Goal: Task Accomplishment & Management: Manage account settings

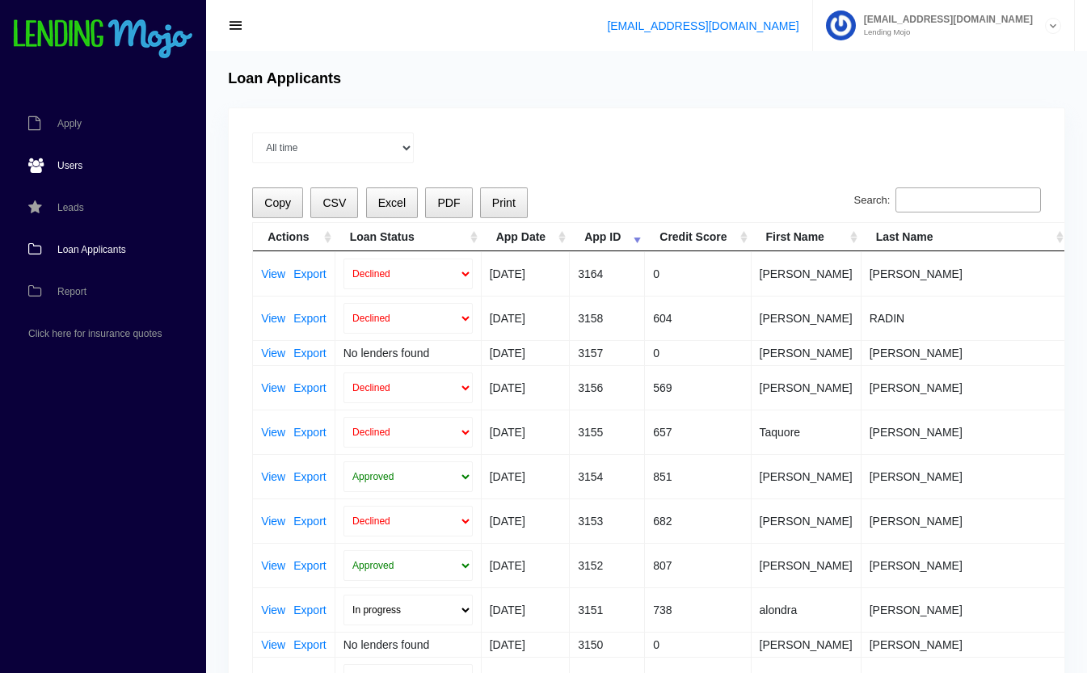
click at [81, 165] on span "Users" at bounding box center [69, 166] width 25 height 10
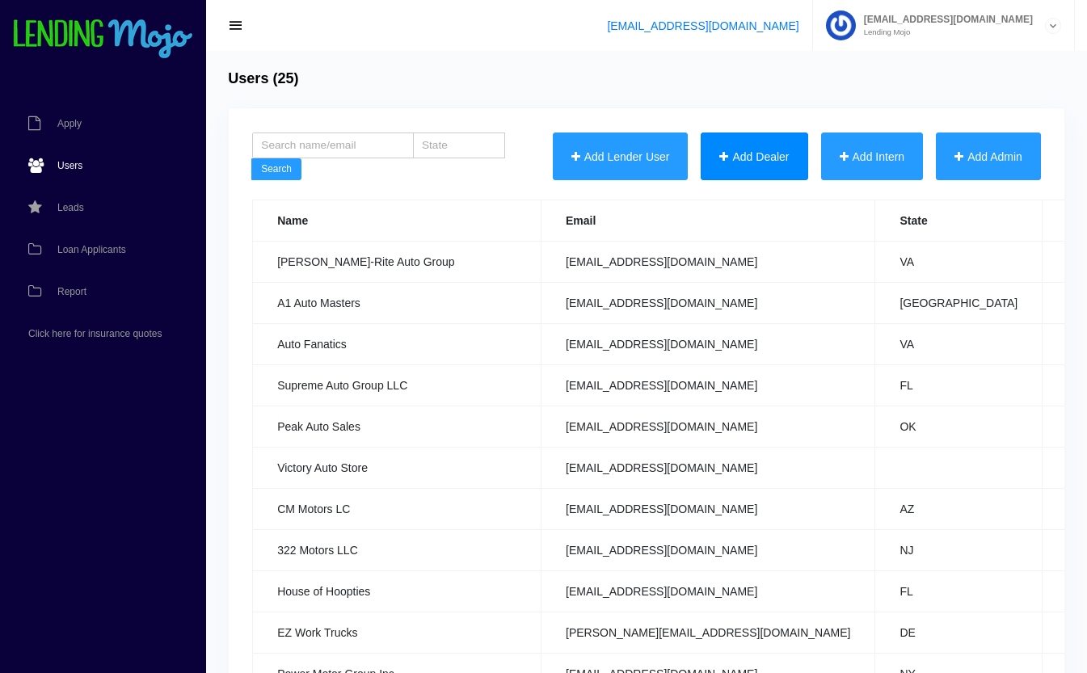
click at [742, 154] on button "Add Dealer" at bounding box center [754, 157] width 107 height 48
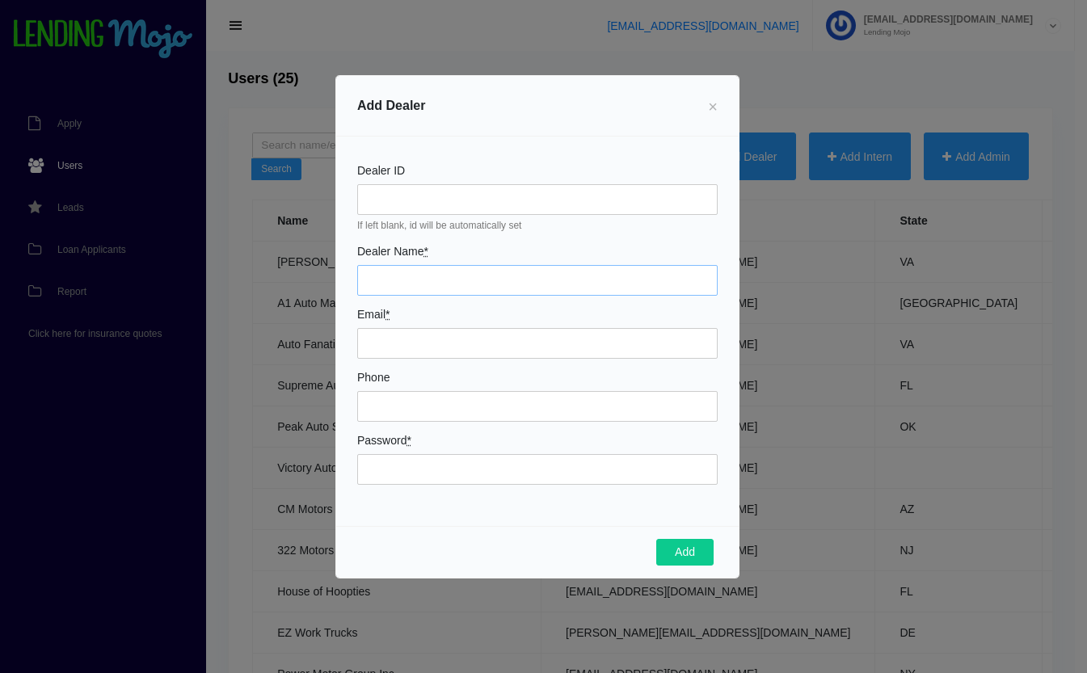
click at [440, 268] on input "Dealer Name *" at bounding box center [537, 280] width 360 height 31
type input "Sign & Geaux Auto LLC"
type input "[EMAIL_ADDRESS][DOMAIN_NAME]"
click at [431, 411] on input "Phone" at bounding box center [537, 406] width 360 height 31
type input "3182997777"
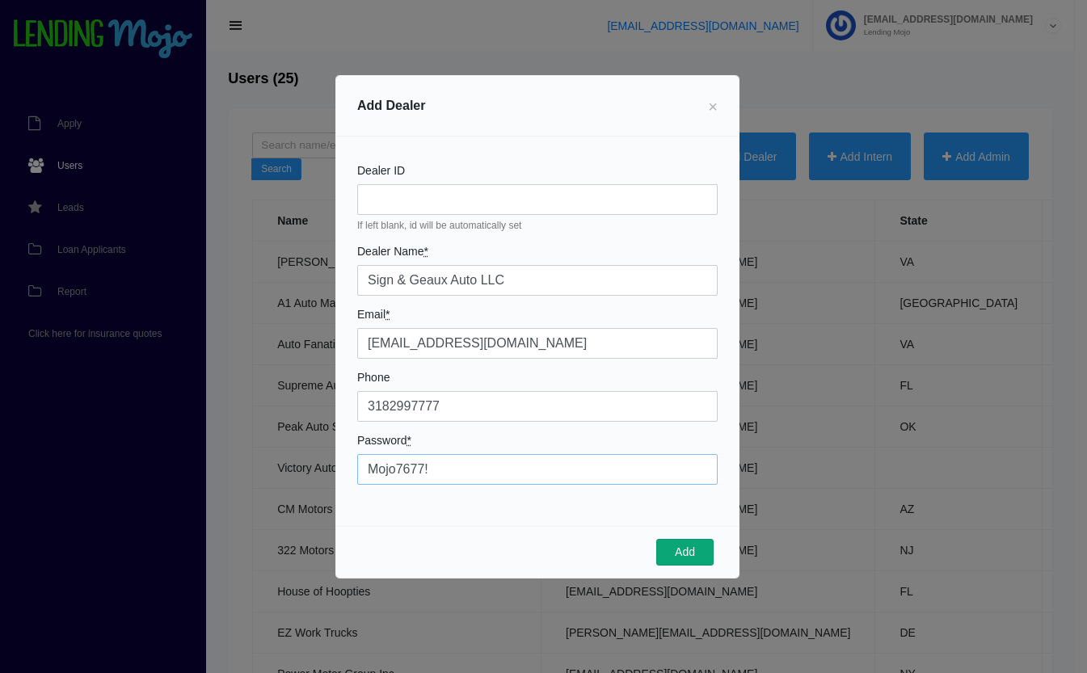
type input "Mojo7677!"
click at [672, 553] on button "Add" at bounding box center [684, 552] width 57 height 27
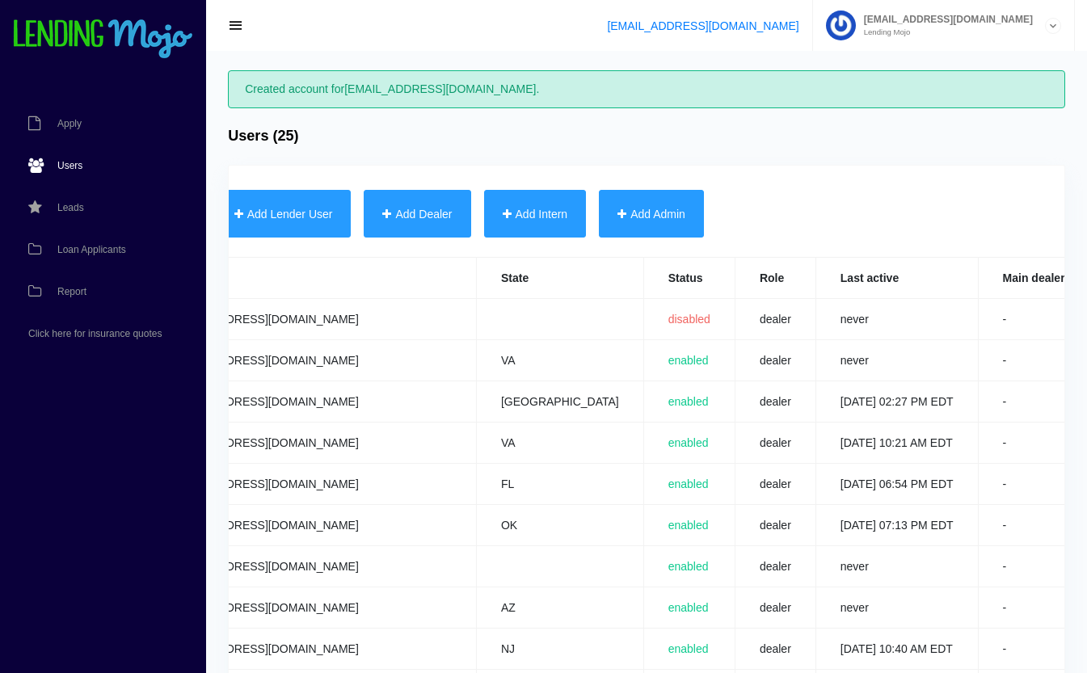
scroll to position [0, 567]
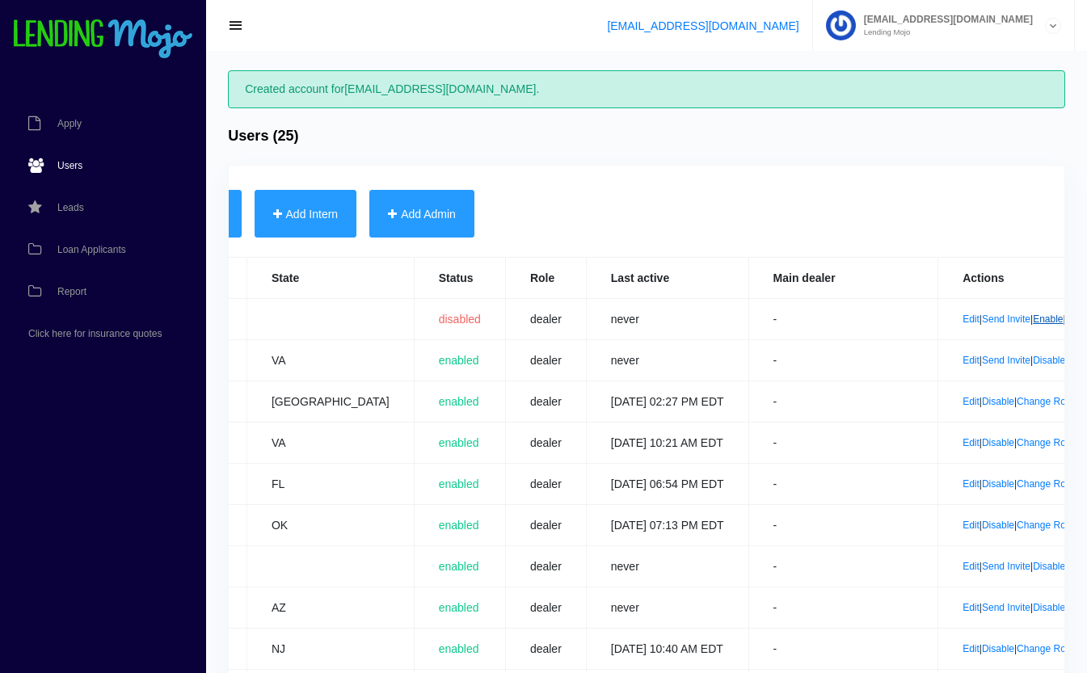
click at [1033, 318] on link "Enable" at bounding box center [1048, 319] width 30 height 11
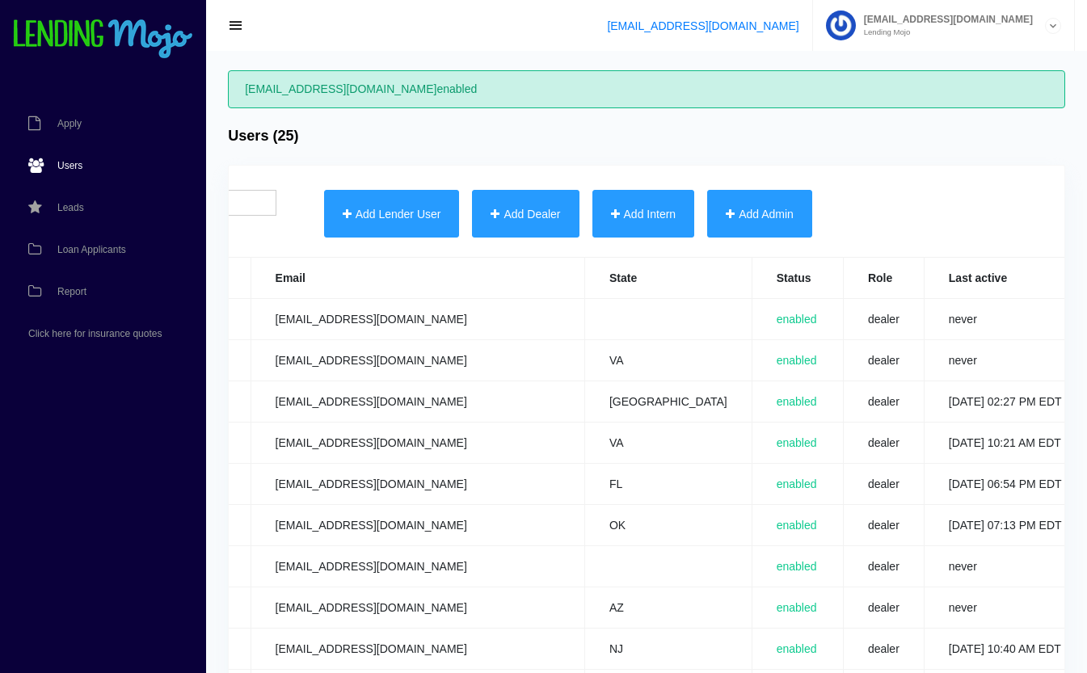
scroll to position [0, 567]
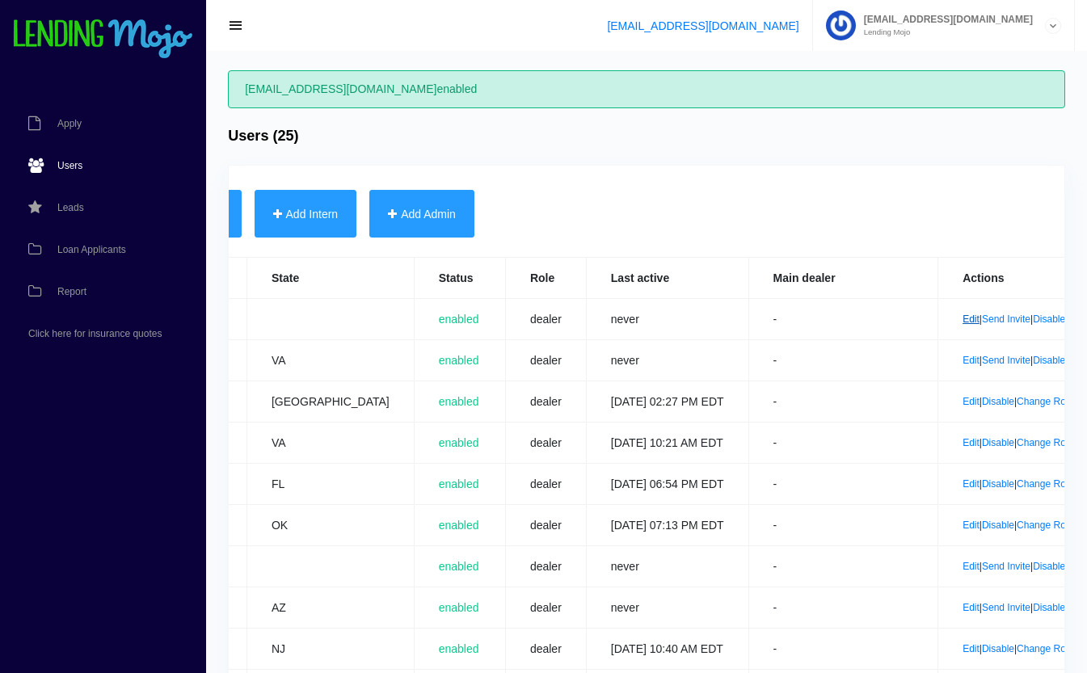
click at [963, 318] on link "Edit" at bounding box center [971, 319] width 17 height 11
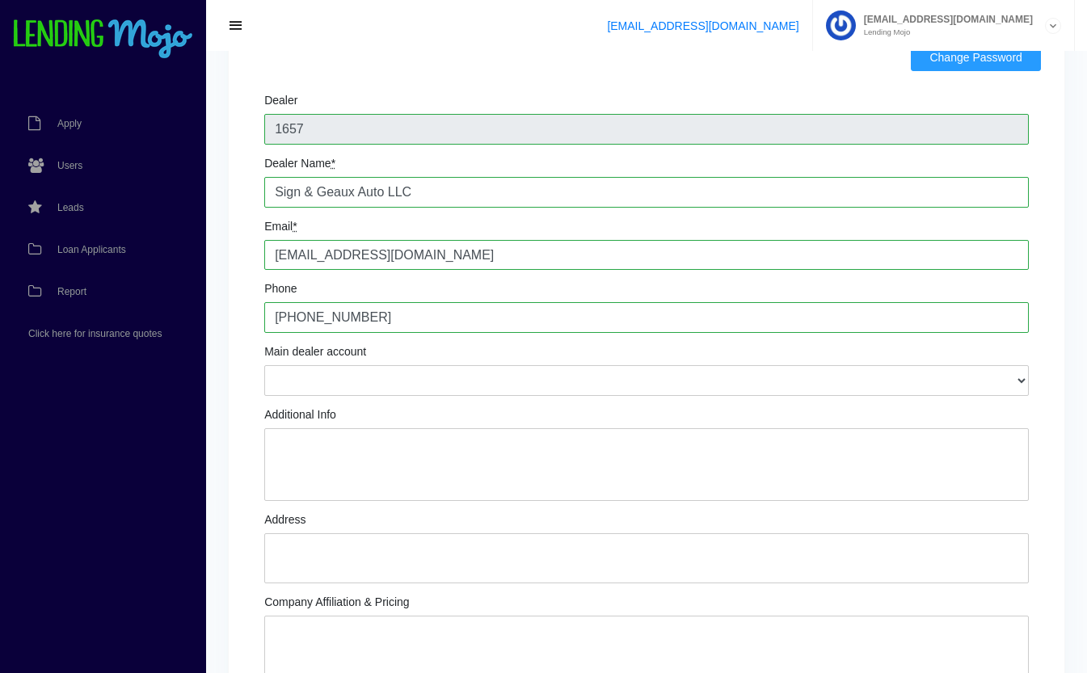
scroll to position [147, 0]
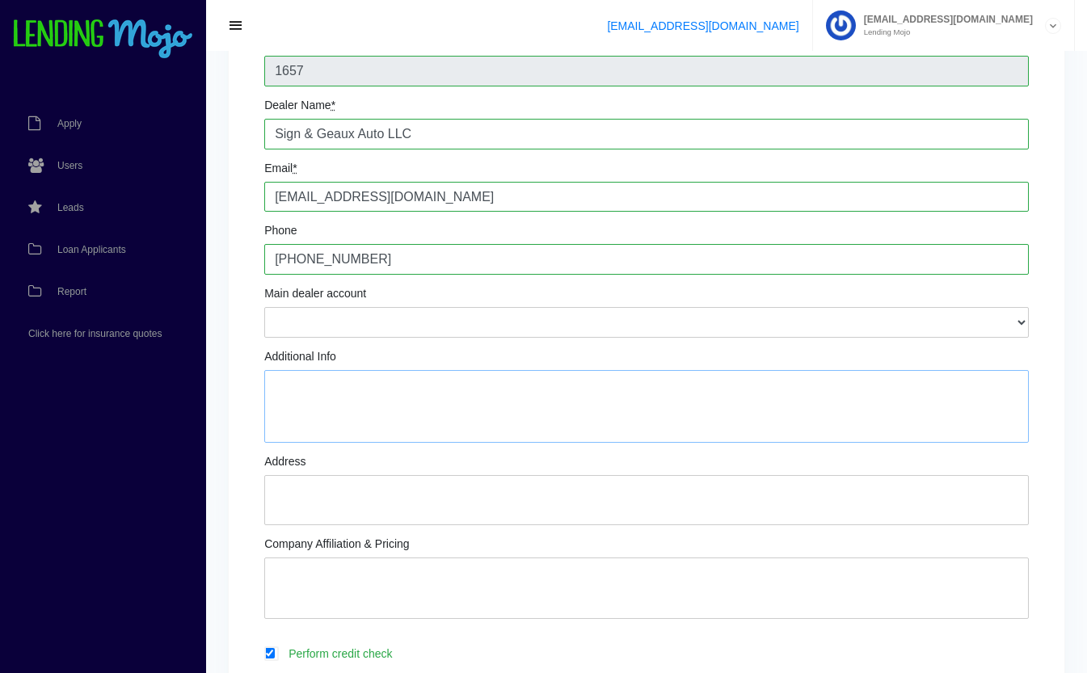
click at [445, 385] on textarea "Additional Info" at bounding box center [646, 406] width 765 height 73
type textarea "R"
type textarea "[PERSON_NAME]: President Text # 214.335.6686"
type textarea "[STREET_ADDRESS]"
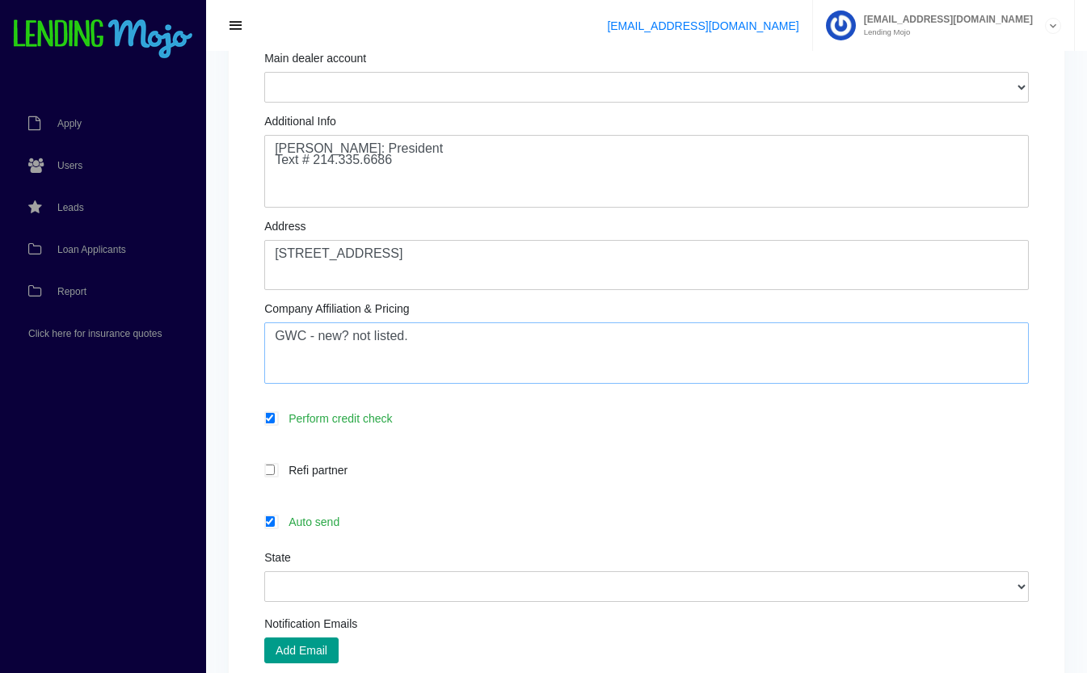
scroll to position [384, 0]
type textarea "GWC - new? not listed. uses others."
click at [314, 521] on label "Auto send" at bounding box center [654, 520] width 748 height 19
click at [275, 521] on input "Auto send" at bounding box center [269, 520] width 11 height 11
checkbox input "false"
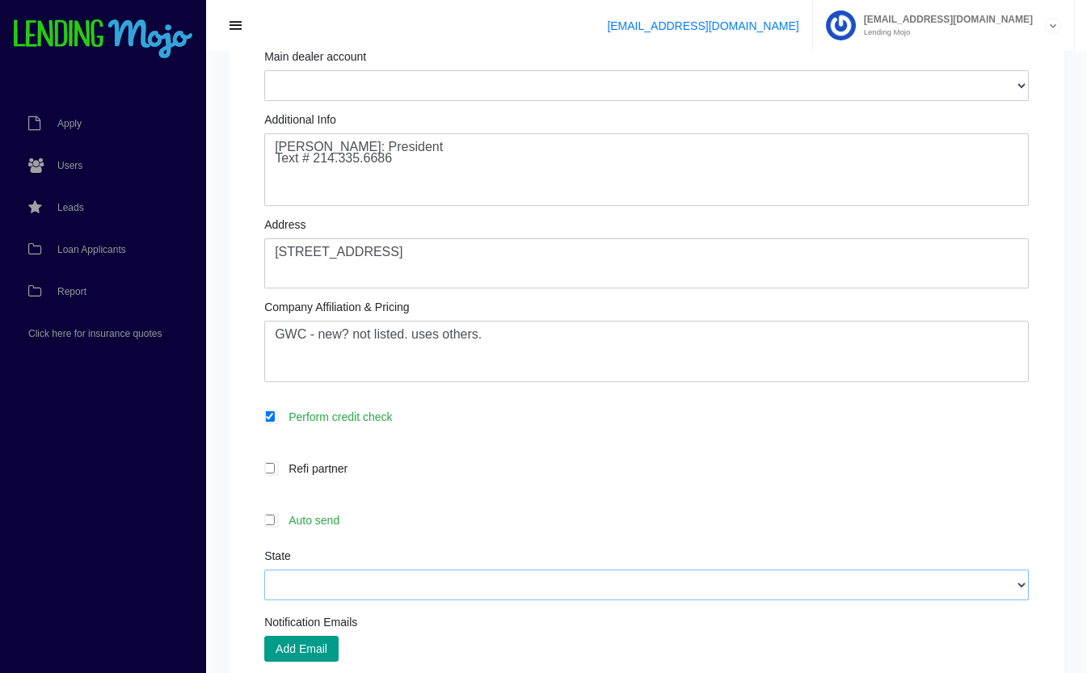
click at [345, 583] on select "[US_STATE] [US_STATE] [US_STATE] [US_STATE] [US_STATE] [US_STATE] [US_STATE] [U…" at bounding box center [646, 585] width 765 height 31
select select "LA"
click at [264, 571] on select "[US_STATE] [US_STATE] [US_STATE] [US_STATE] [US_STATE] [US_STATE] [US_STATE] [U…" at bounding box center [646, 585] width 765 height 31
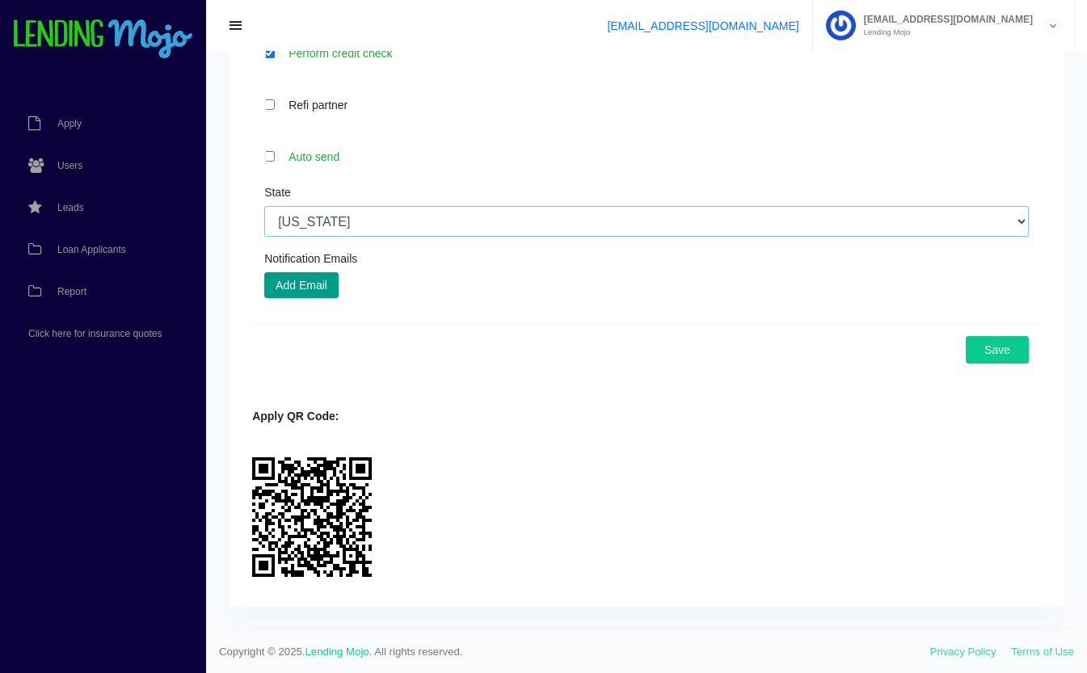
scroll to position [748, 0]
click at [999, 353] on button "Save" at bounding box center [997, 348] width 63 height 27
